Goal: Task Accomplishment & Management: Complete application form

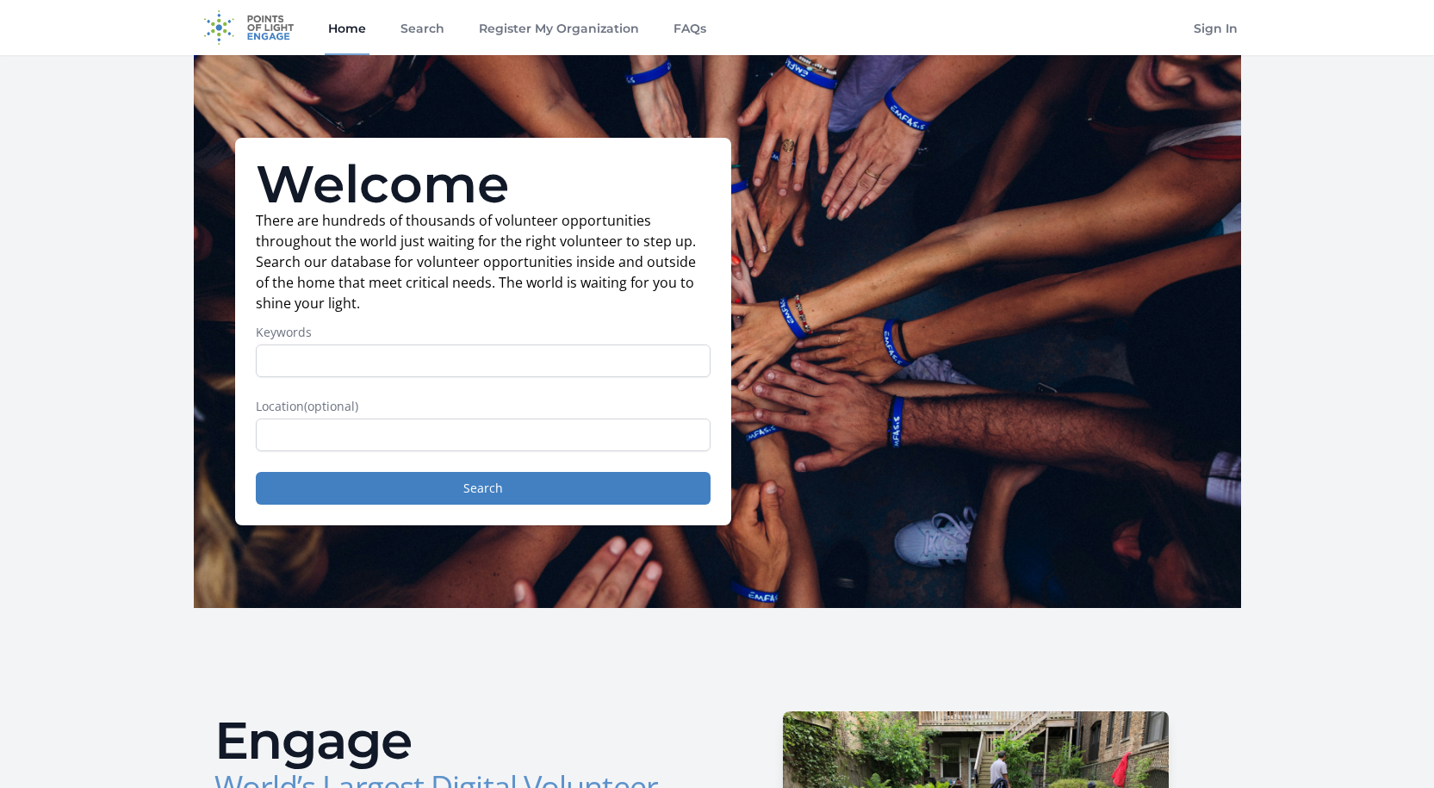
click at [403, 366] on input "Keywords" at bounding box center [483, 360] width 455 height 33
click at [394, 443] on input "text" at bounding box center [483, 434] width 455 height 33
click at [402, 491] on button "Search" at bounding box center [483, 488] width 455 height 33
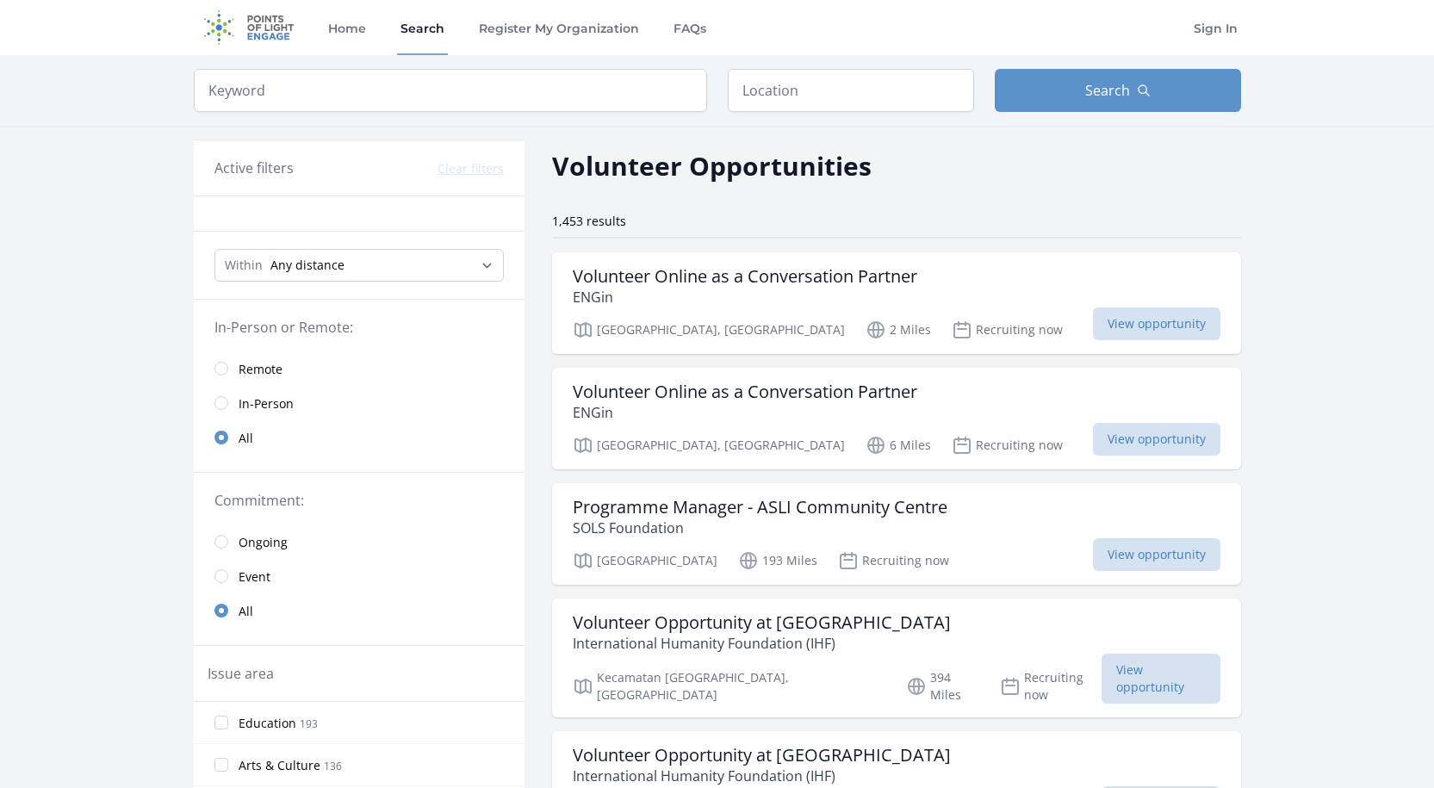
click at [237, 366] on link "Remote" at bounding box center [359, 368] width 331 height 34
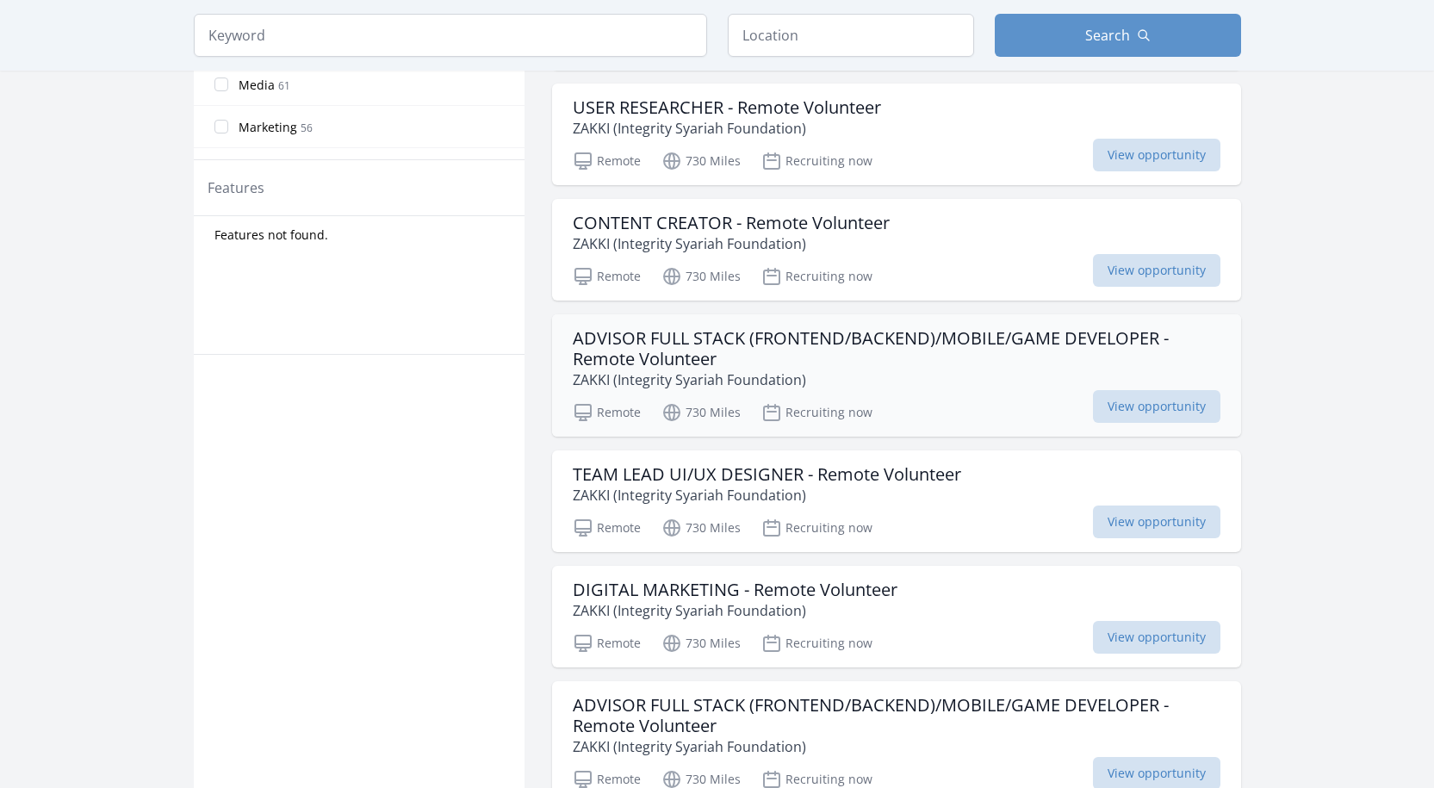
scroll to position [775, 0]
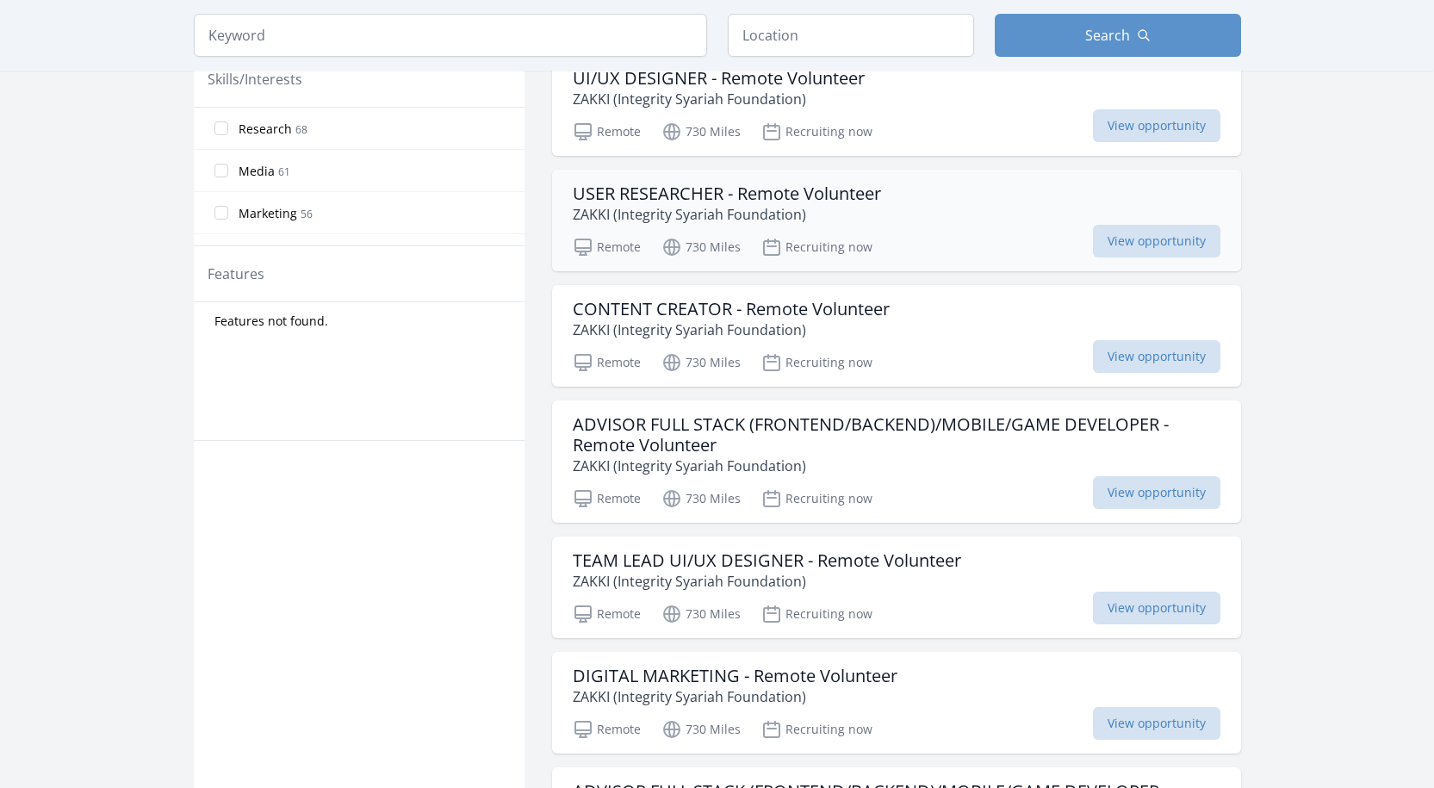
click at [933, 212] on div "USER RESEARCHER - Remote Volunteer ZAKKI (Integrity Syariah Foundation)" at bounding box center [897, 203] width 648 height 41
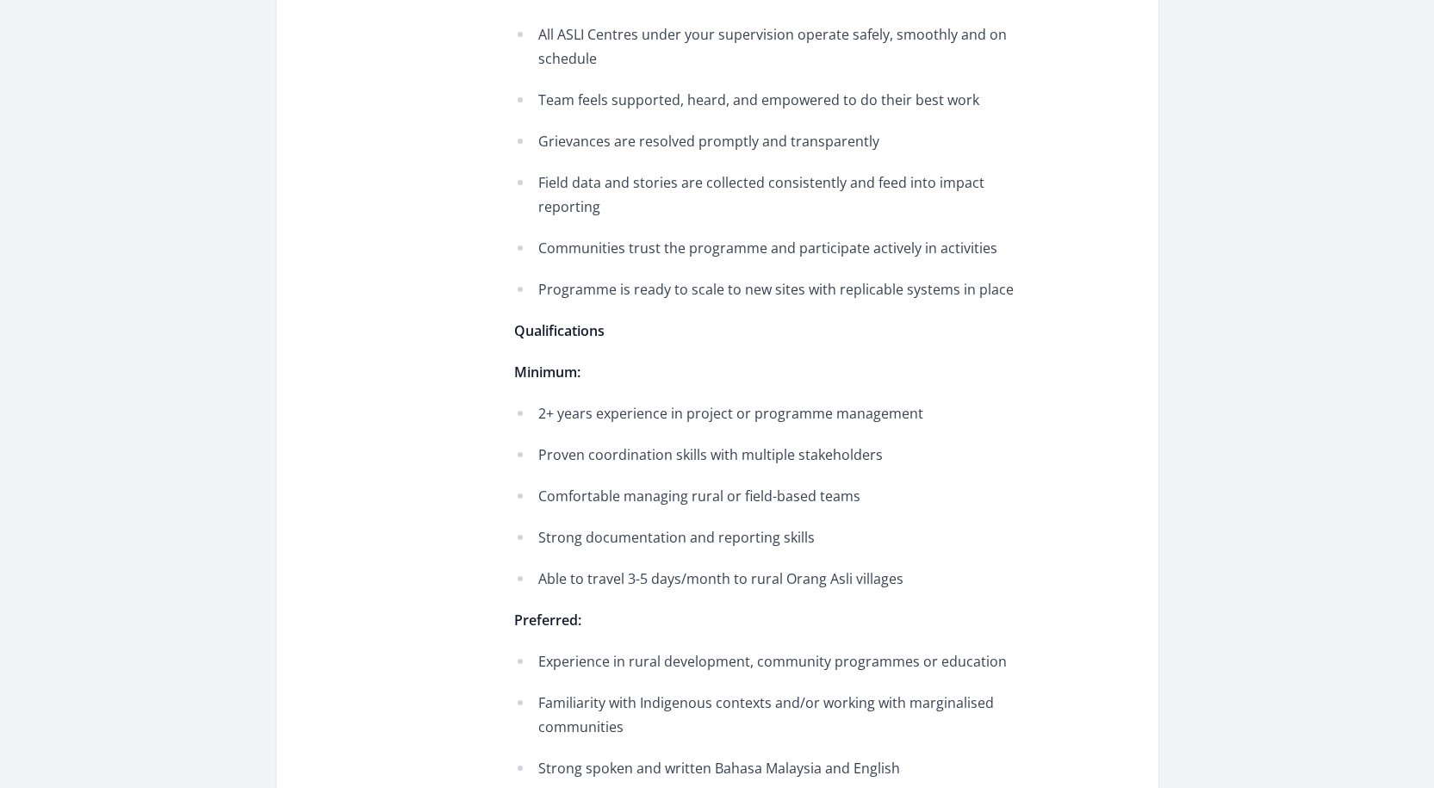
scroll to position [1808, 0]
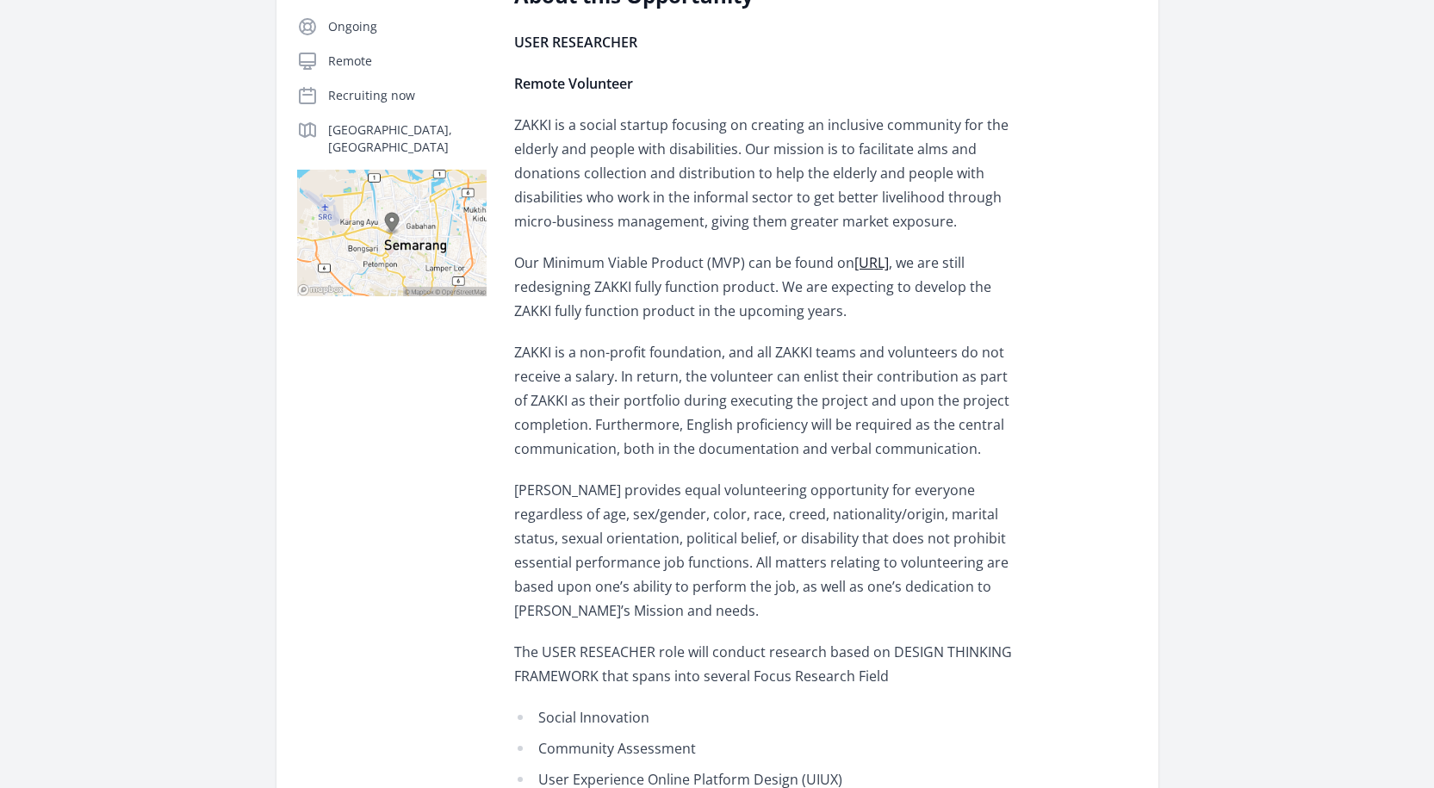
scroll to position [86, 0]
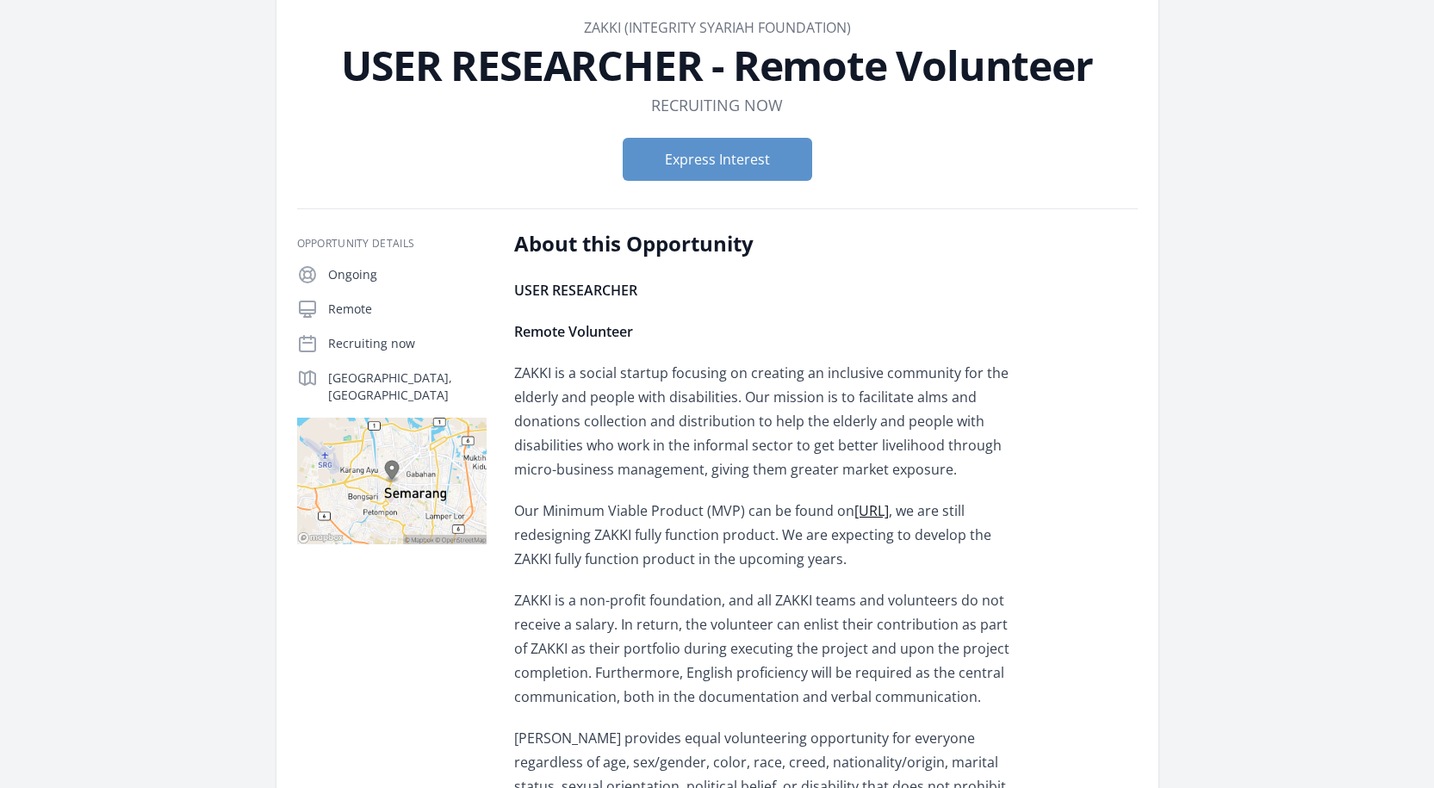
click at [530, 376] on p "ZAKKI is a social startup focusing on creating an inclusive community for the e…" at bounding box center [766, 421] width 504 height 121
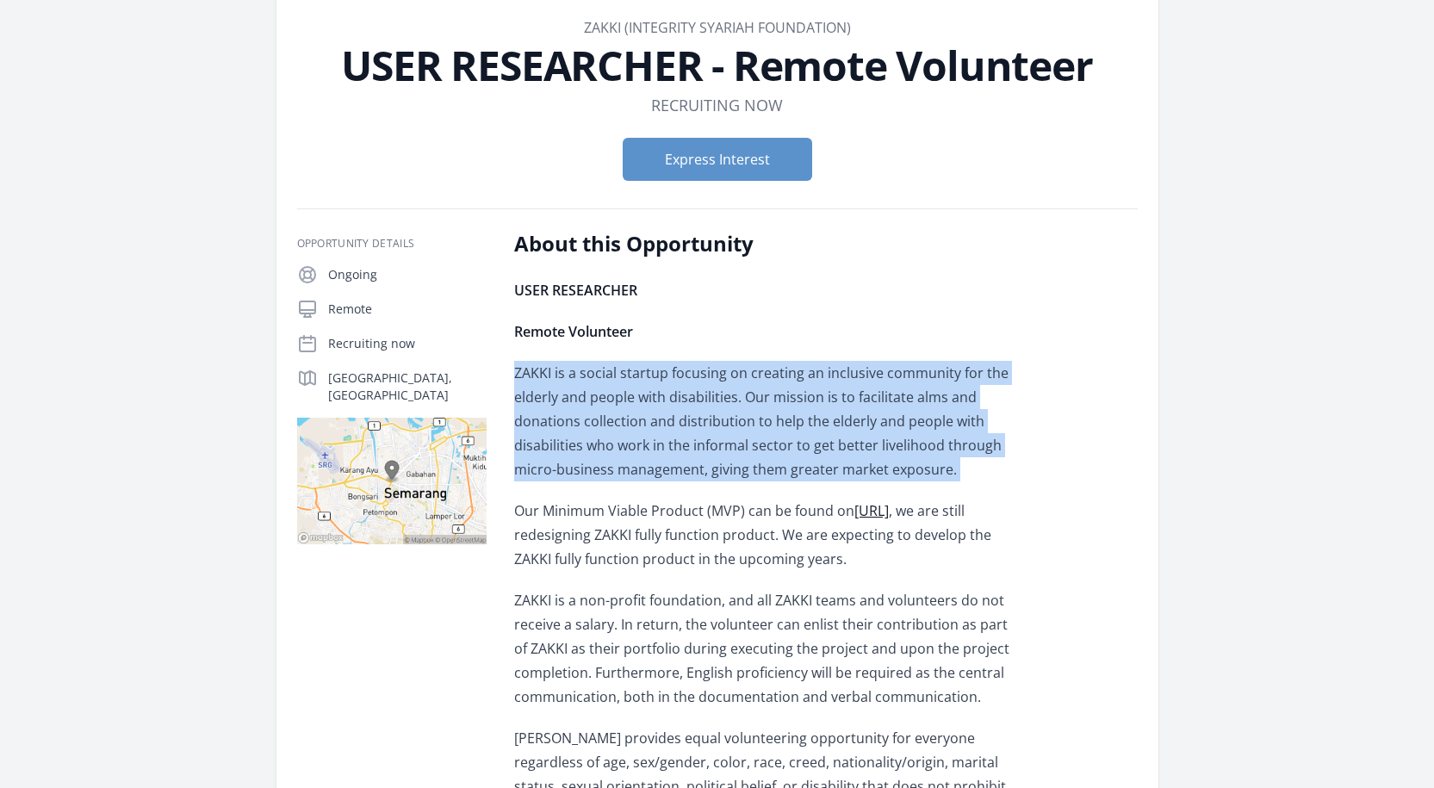
click at [795, 462] on p "ZAKKI is a social startup focusing on creating an inclusive community for the e…" at bounding box center [766, 421] width 504 height 121
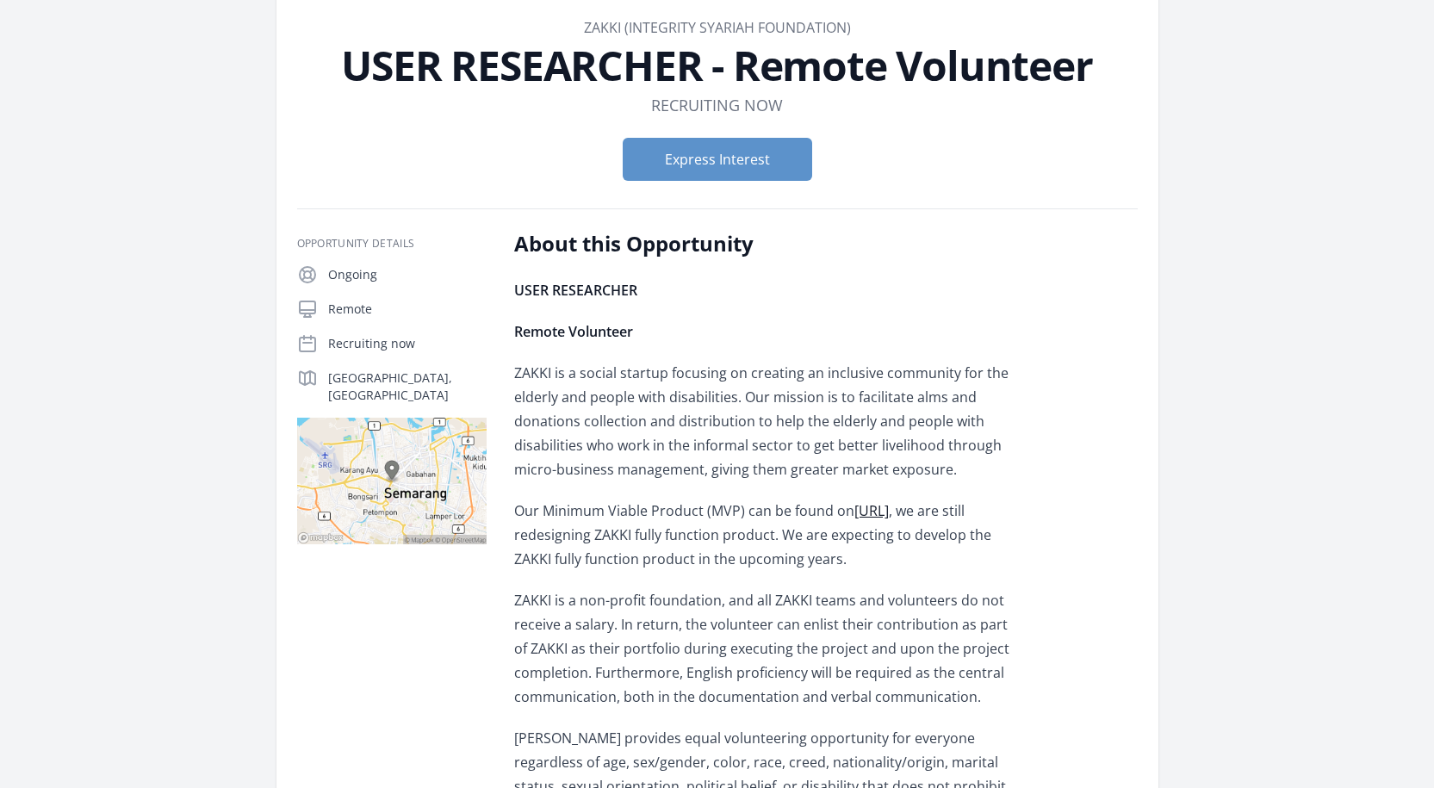
click at [795, 462] on p "ZAKKI is a social startup focusing on creating an inclusive community for the e…" at bounding box center [766, 421] width 504 height 121
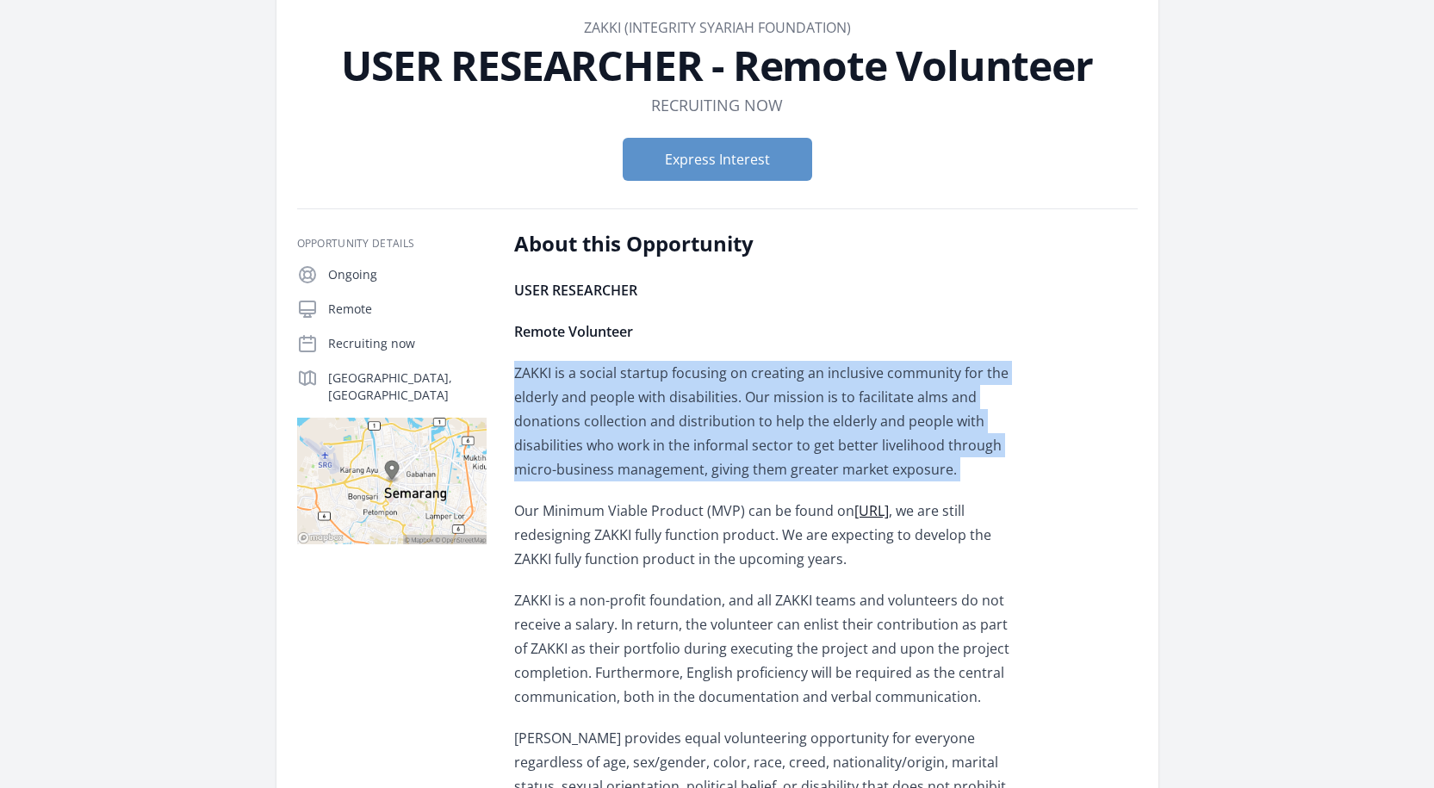
click at [795, 462] on p "ZAKKI is a social startup focusing on creating an inclusive community for the e…" at bounding box center [766, 421] width 504 height 121
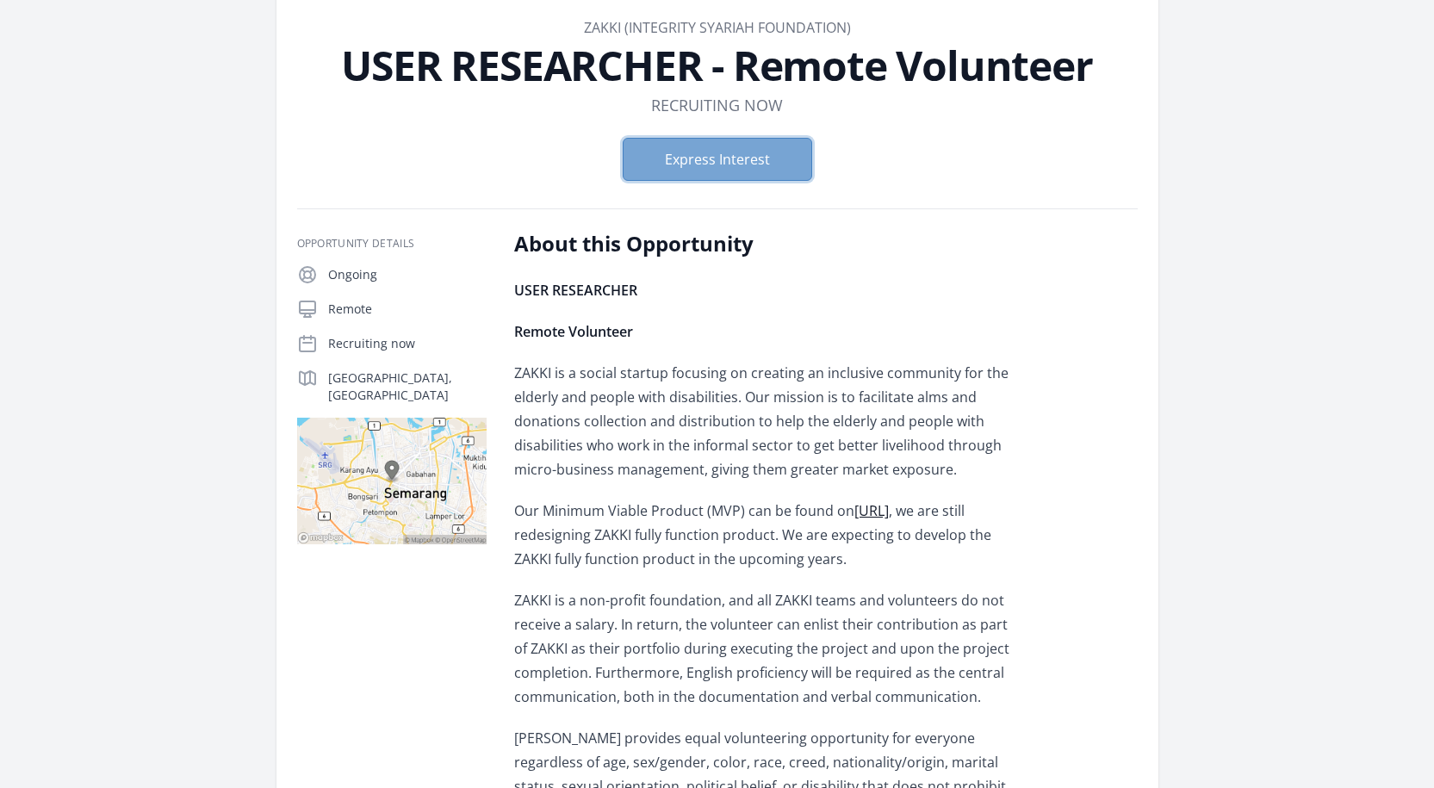
click at [734, 156] on button "Express Interest" at bounding box center [717, 159] width 189 height 43
click at [567, 389] on p "ZAKKI is a social startup focusing on creating an inclusive community for the e…" at bounding box center [766, 421] width 504 height 121
